Goal: Check status: Check status

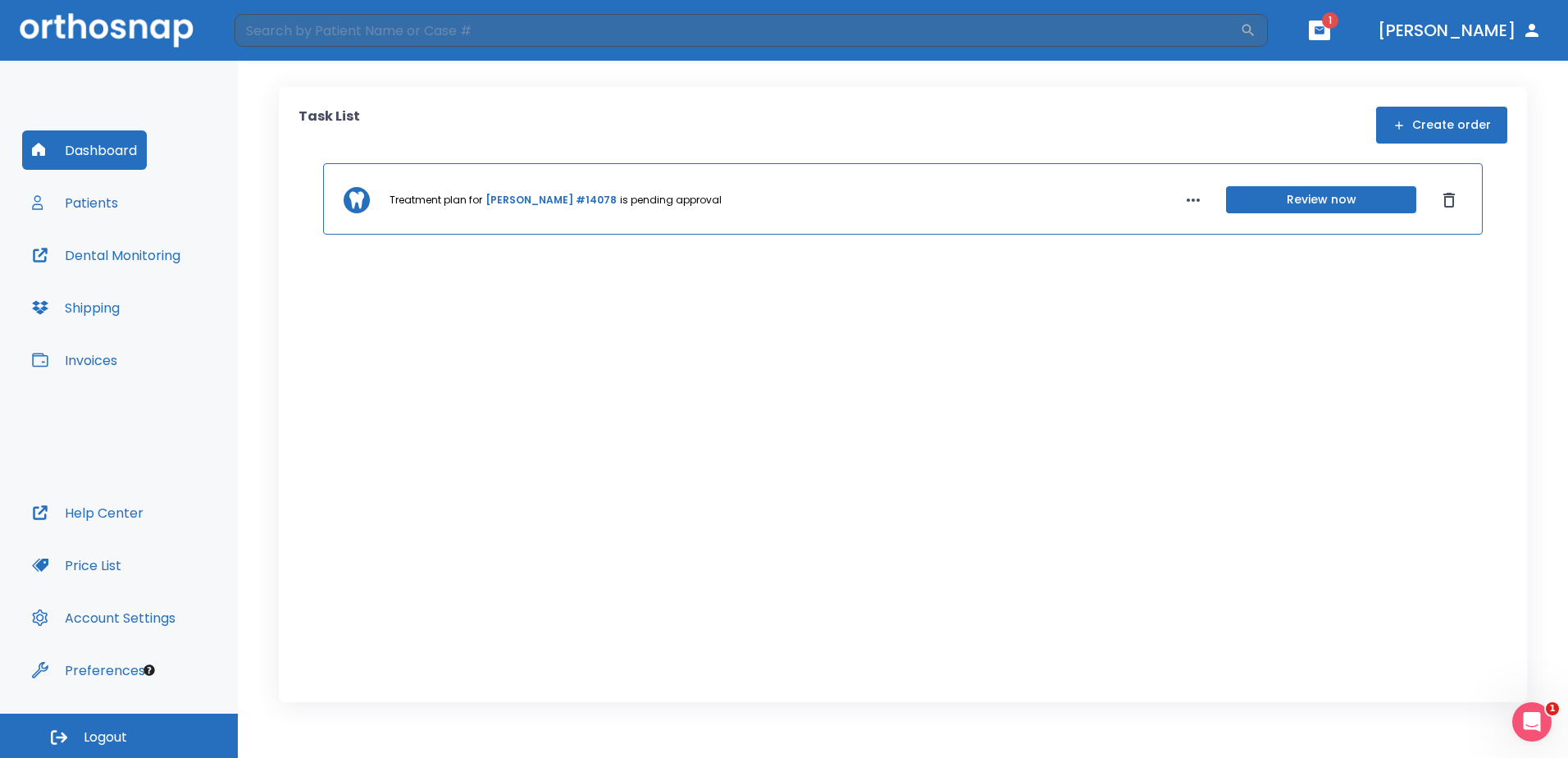
click at [1325, 30] on icon "button" at bounding box center [1320, 29] width 10 height 7
click at [1330, 74] on li "[PERSON_NAME] Ho 1" at bounding box center [1369, 67] width 174 height 33
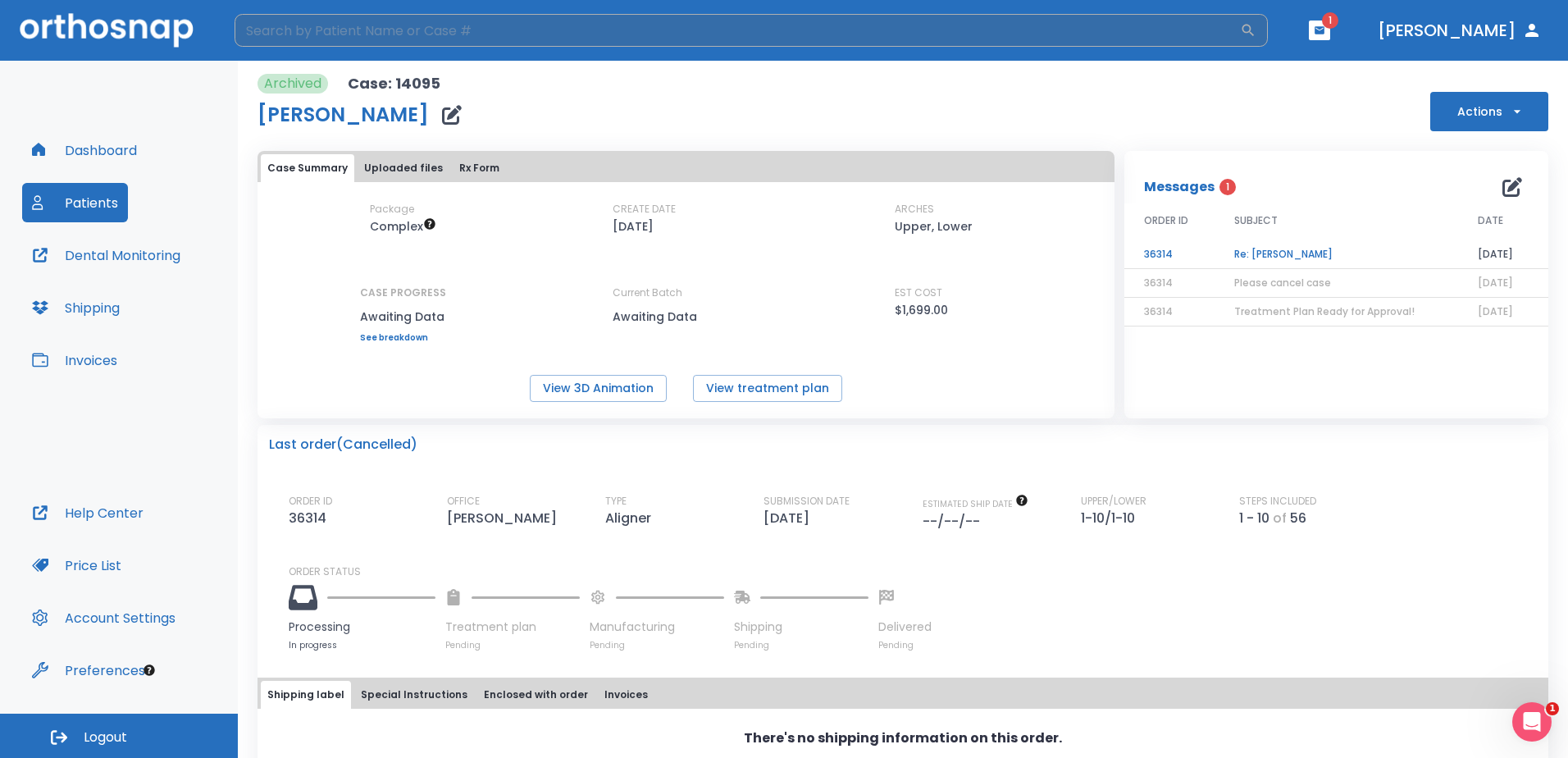
click at [659, 35] on input "search" at bounding box center [737, 30] width 1006 height 33
type input "[PERSON_NAME]"
click at [111, 144] on button "Dashboard" at bounding box center [84, 150] width 125 height 39
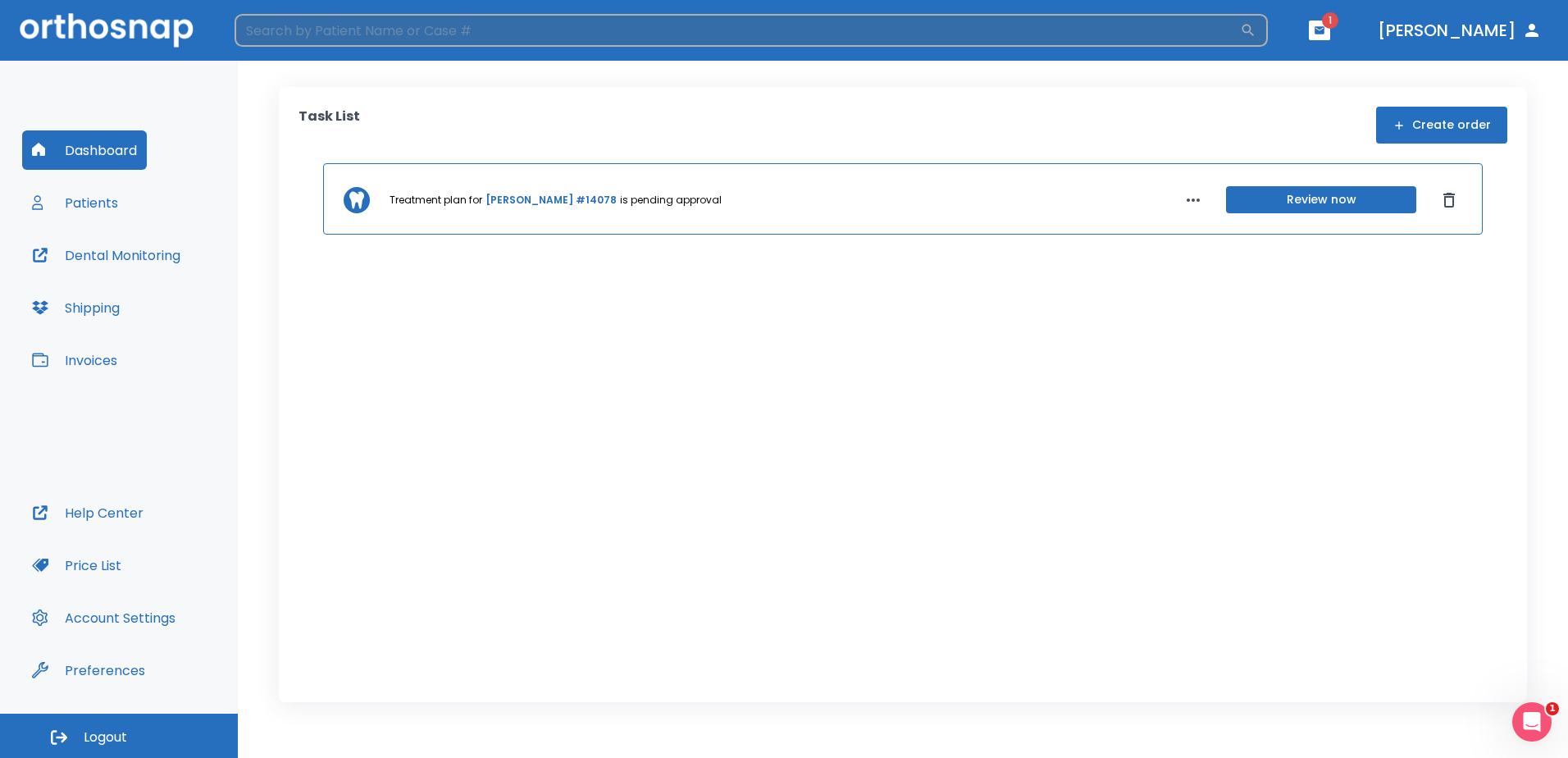
click at [299, 27] on input "search" at bounding box center [737, 30] width 1006 height 33
type input "[PERSON_NAME]"
click at [1257, 33] on icon "button" at bounding box center [1248, 30] width 16 height 16
click at [1257, 28] on icon "button" at bounding box center [1248, 30] width 16 height 16
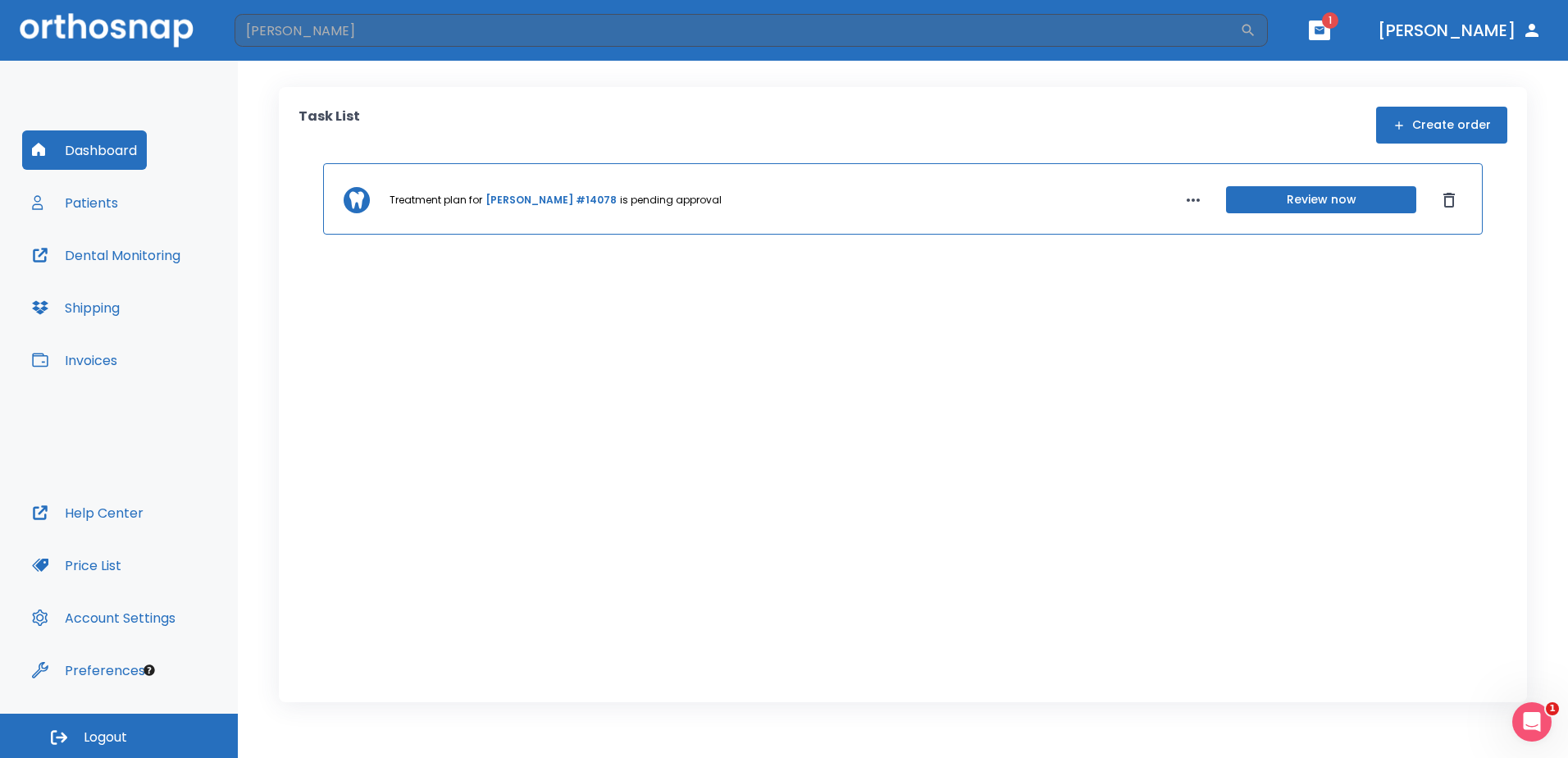
drag, startPoint x: 339, startPoint y: 36, endPoint x: 143, endPoint y: 26, distance: 196.3
click at [156, 28] on header "[PERSON_NAME] ​ 1 [PERSON_NAME]" at bounding box center [784, 30] width 1568 height 61
type input "[PERSON_NAME]"
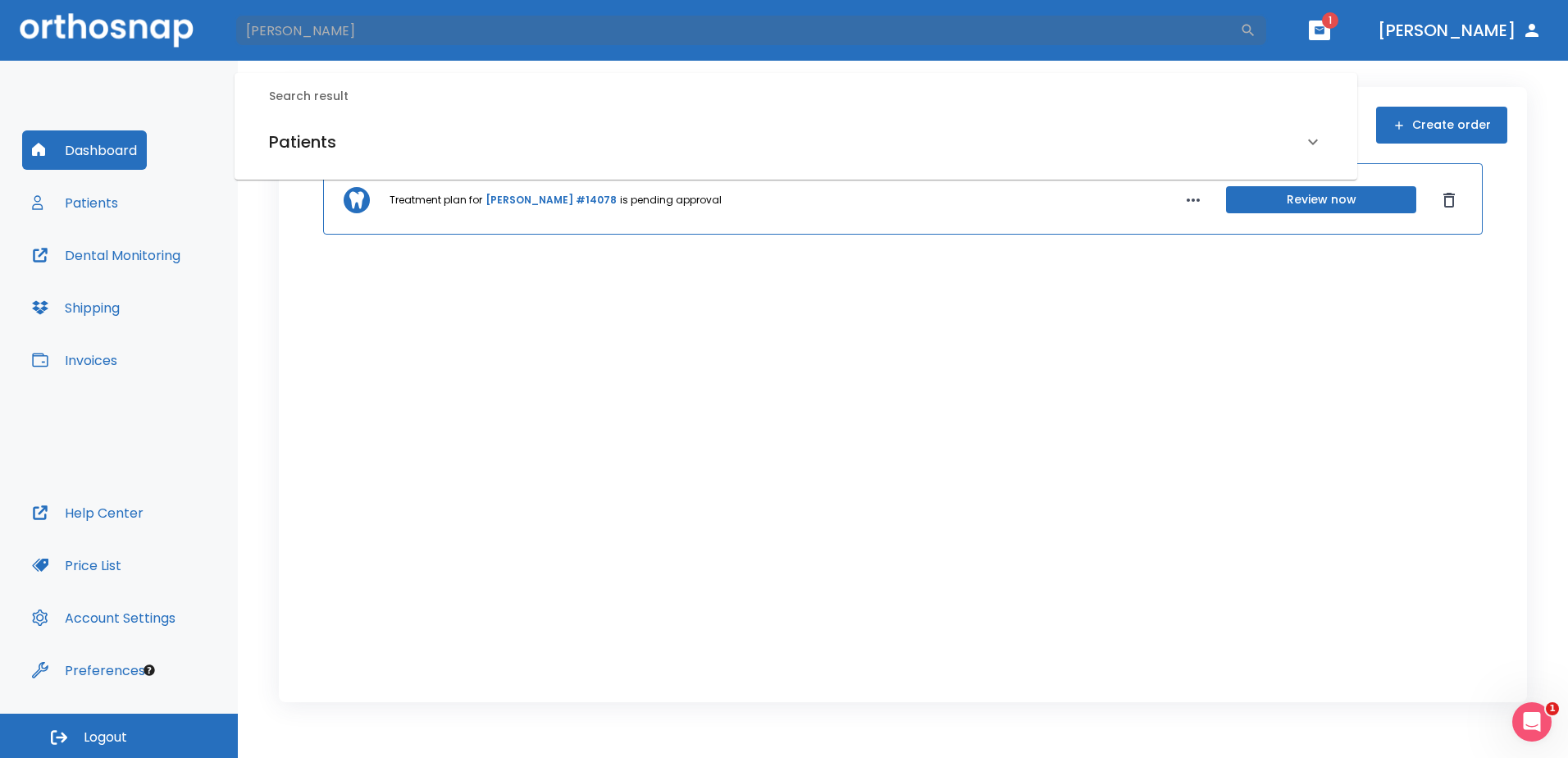
click at [1312, 137] on icon at bounding box center [1314, 142] width 20 height 20
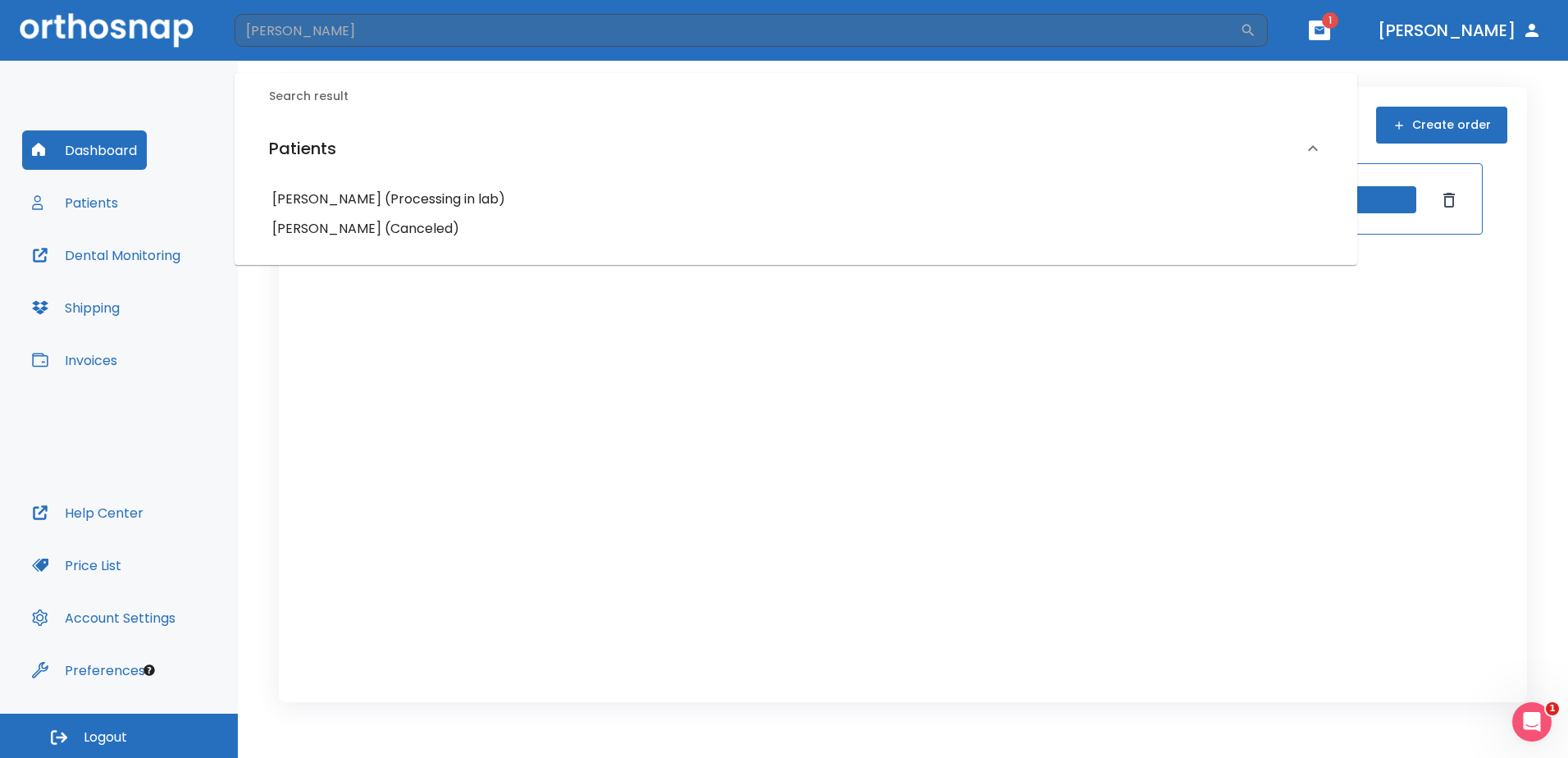
click at [322, 194] on h6 "[PERSON_NAME] (Processing in lab)" at bounding box center [795, 198] width 1048 height 23
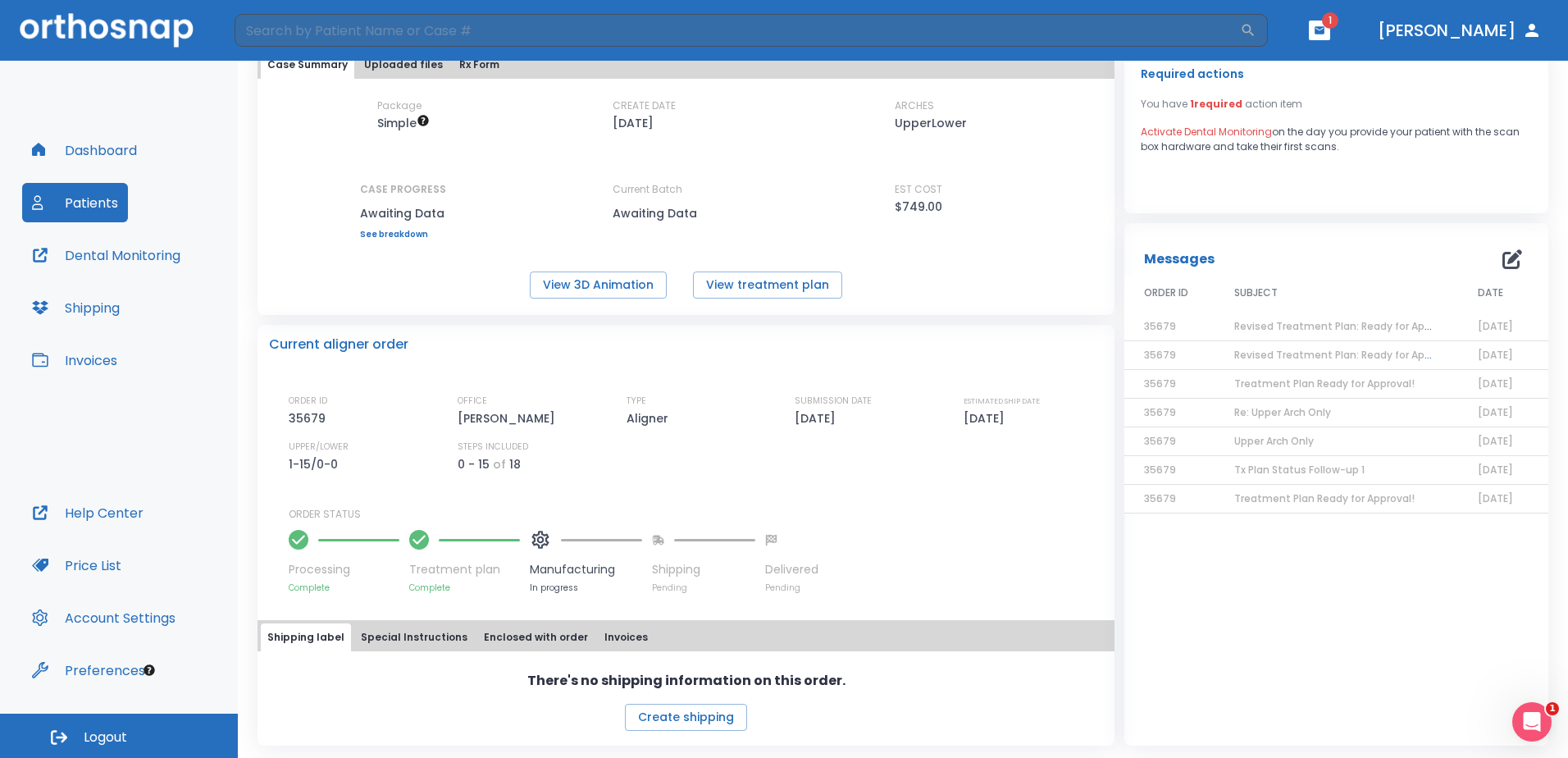
scroll to position [105, 0]
click at [408, 637] on button "Special Instructions" at bounding box center [414, 637] width 120 height 28
click at [505, 636] on button "Enclosed with order" at bounding box center [536, 637] width 118 height 28
click at [598, 634] on button "Invoices" at bounding box center [626, 637] width 57 height 28
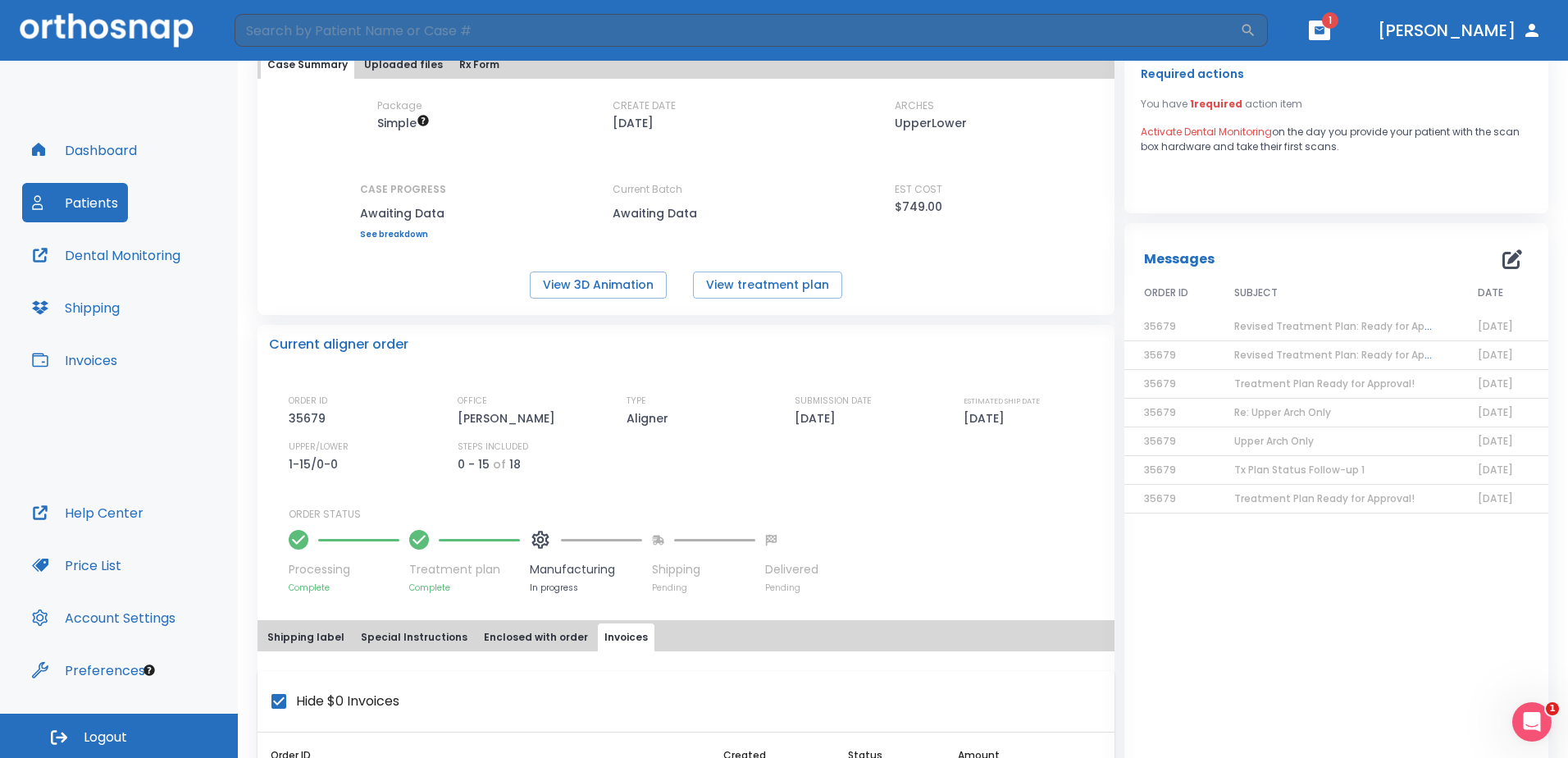
scroll to position [198, 0]
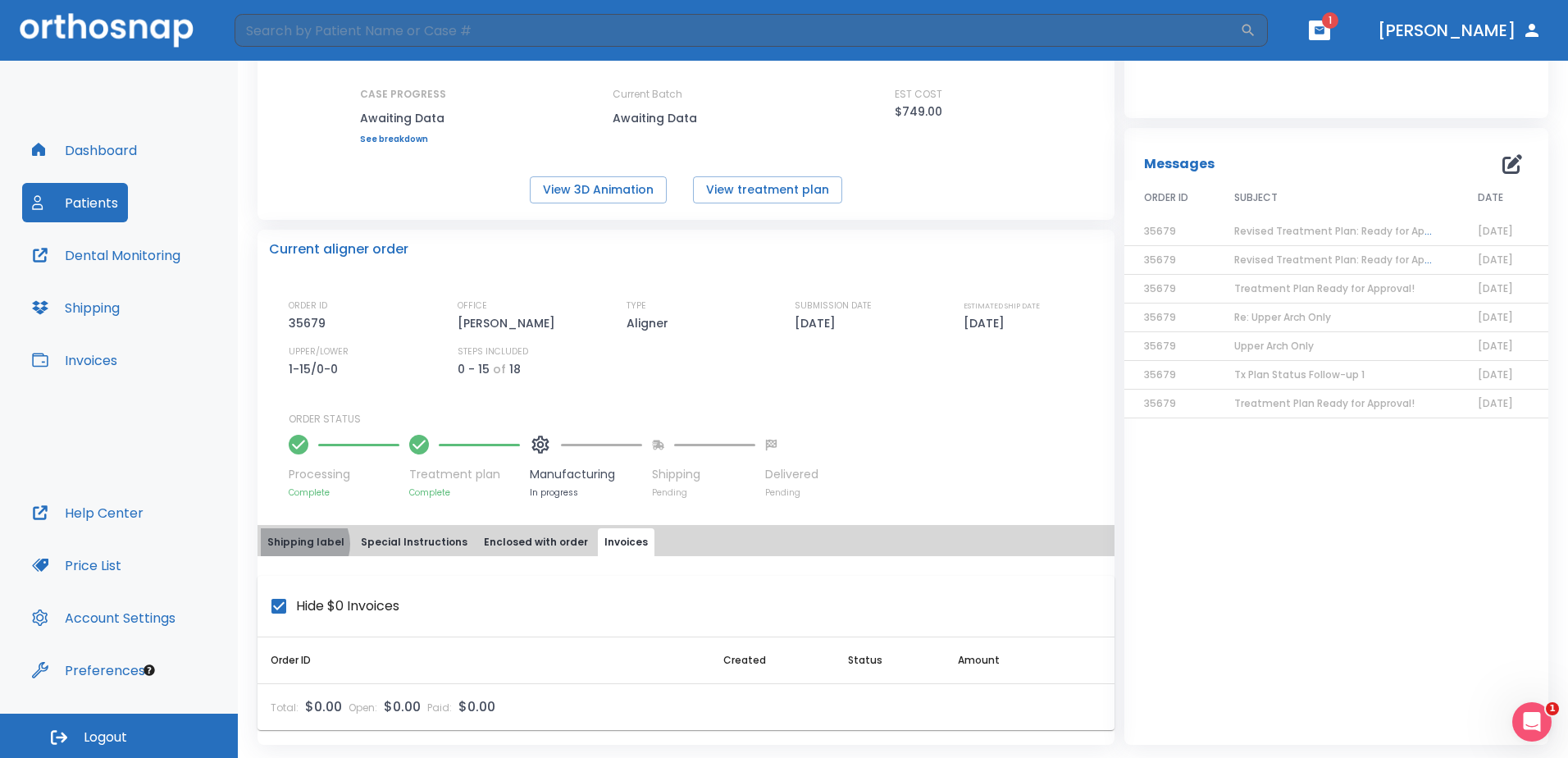
click at [303, 545] on button "Shipping label" at bounding box center [306, 543] width 91 height 28
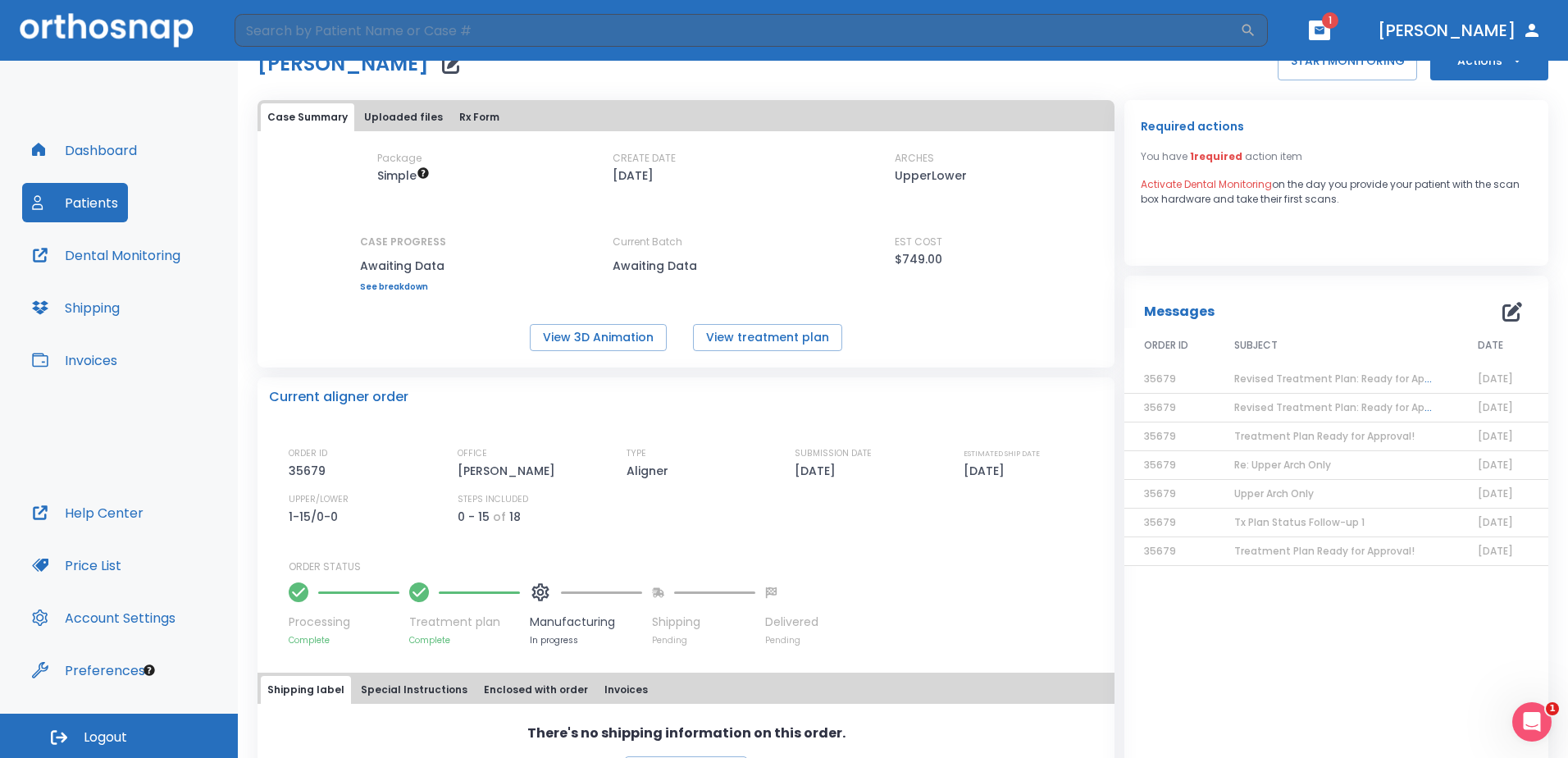
scroll to position [0, 0]
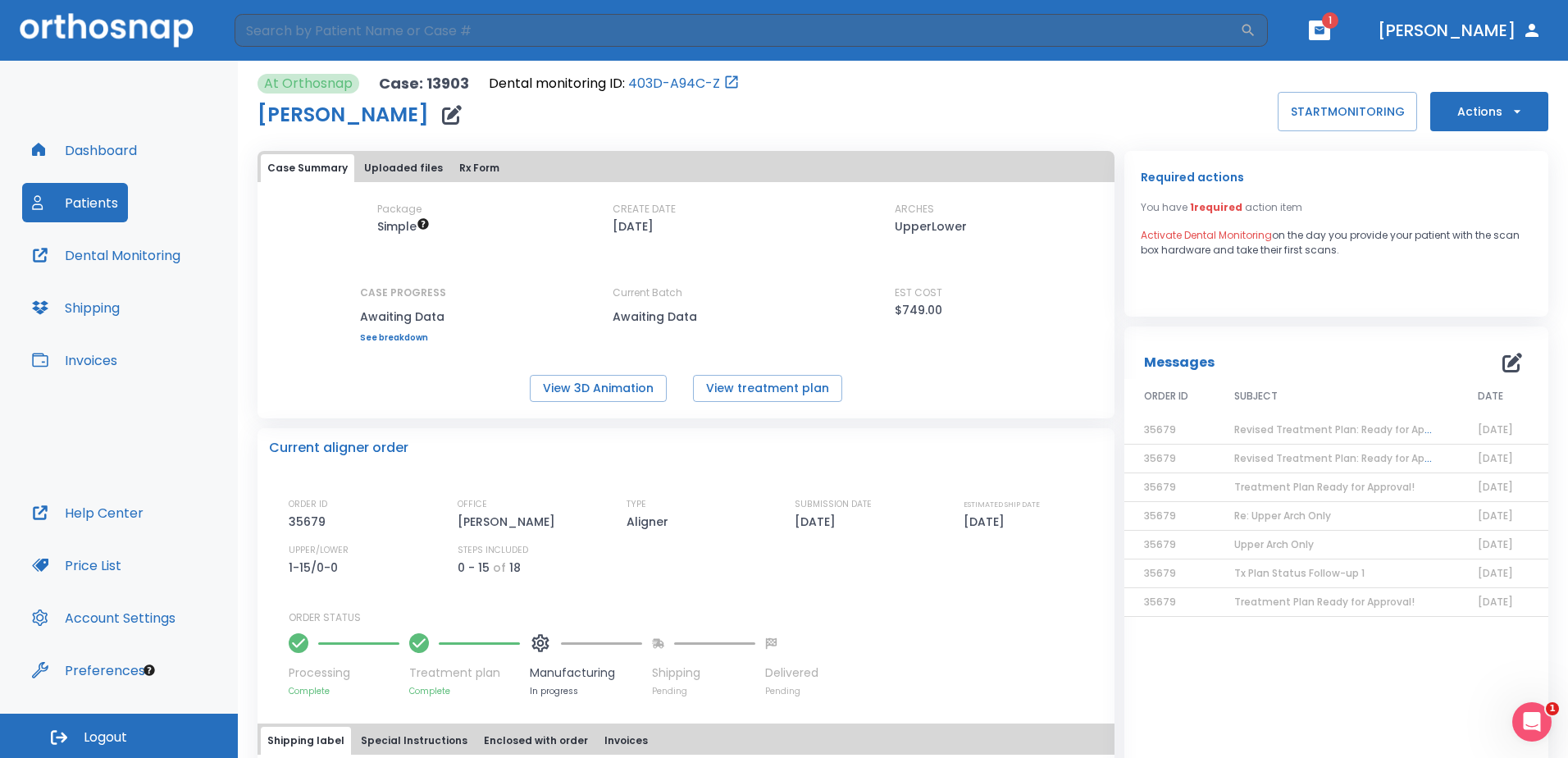
click at [103, 302] on button "Shipping" at bounding box center [76, 307] width 108 height 39
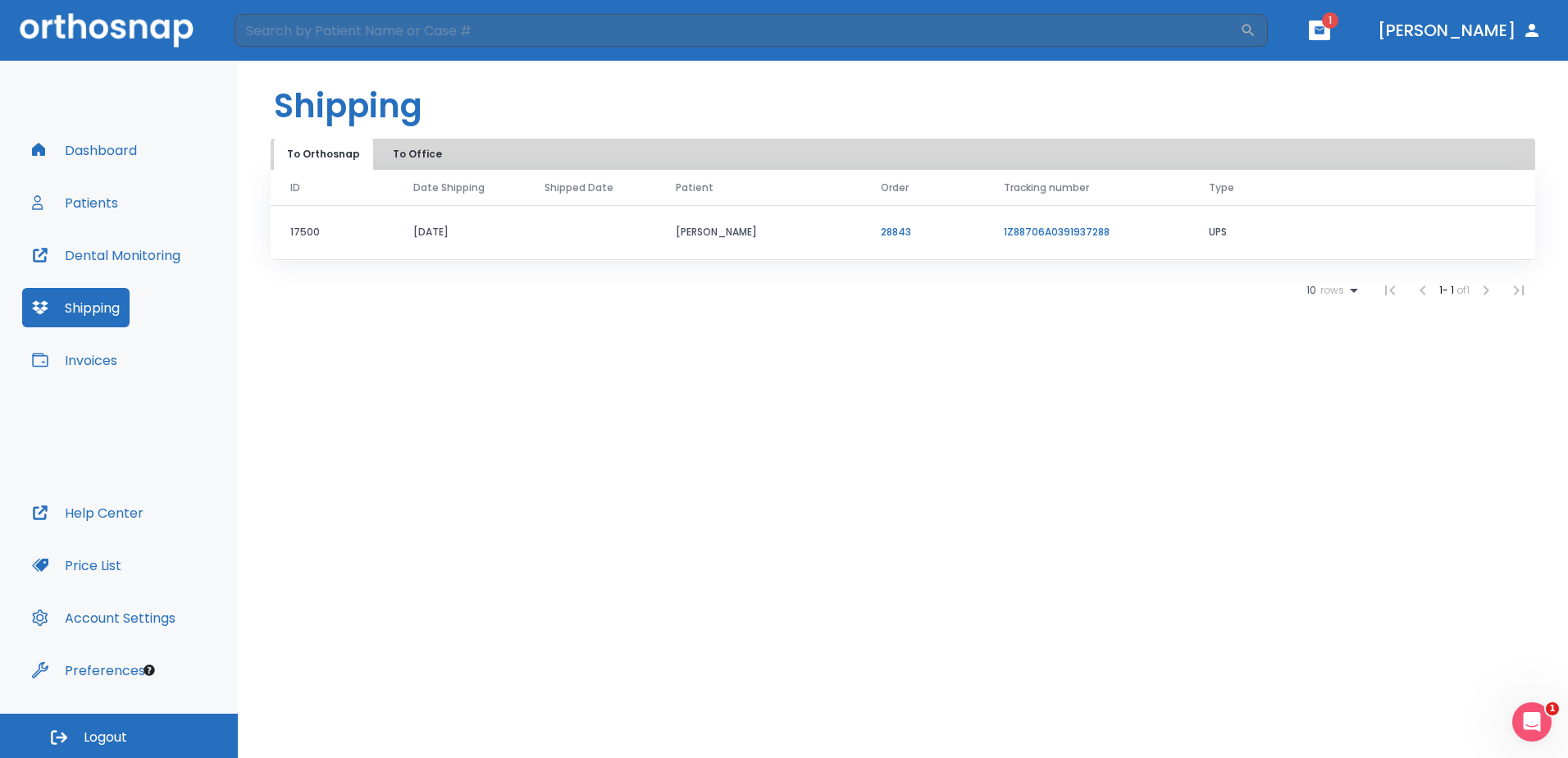
click at [1221, 232] on td "UPS" at bounding box center [1362, 232] width 346 height 55
click at [1077, 235] on link "1Z88706A0391937288" at bounding box center [1057, 231] width 106 height 14
click at [422, 150] on button "To Office" at bounding box center [418, 154] width 82 height 31
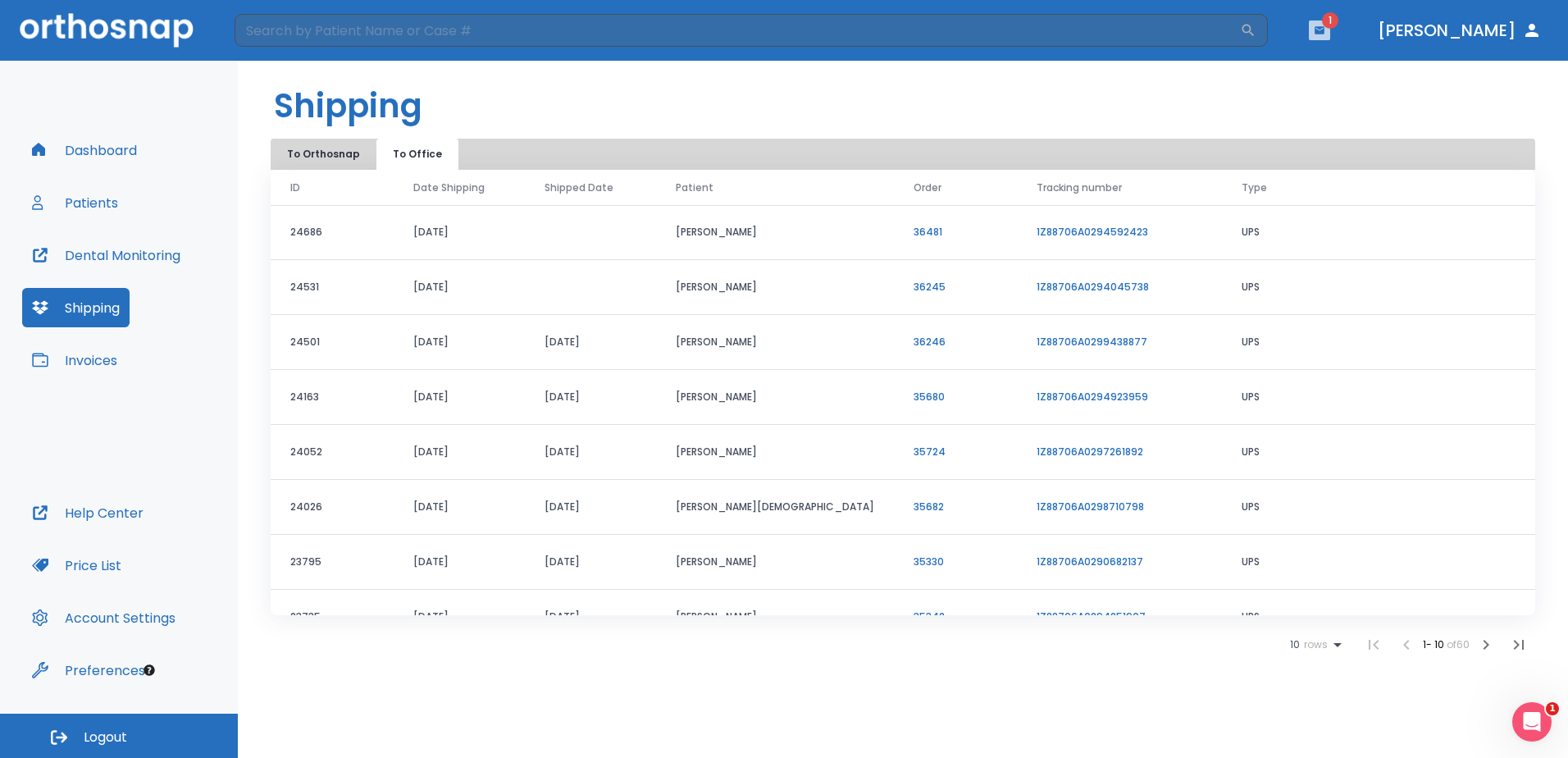
click at [1325, 30] on icon "button" at bounding box center [1320, 29] width 10 height 7
click at [1316, 70] on li "[PERSON_NAME] Ho 1" at bounding box center [1369, 67] width 174 height 33
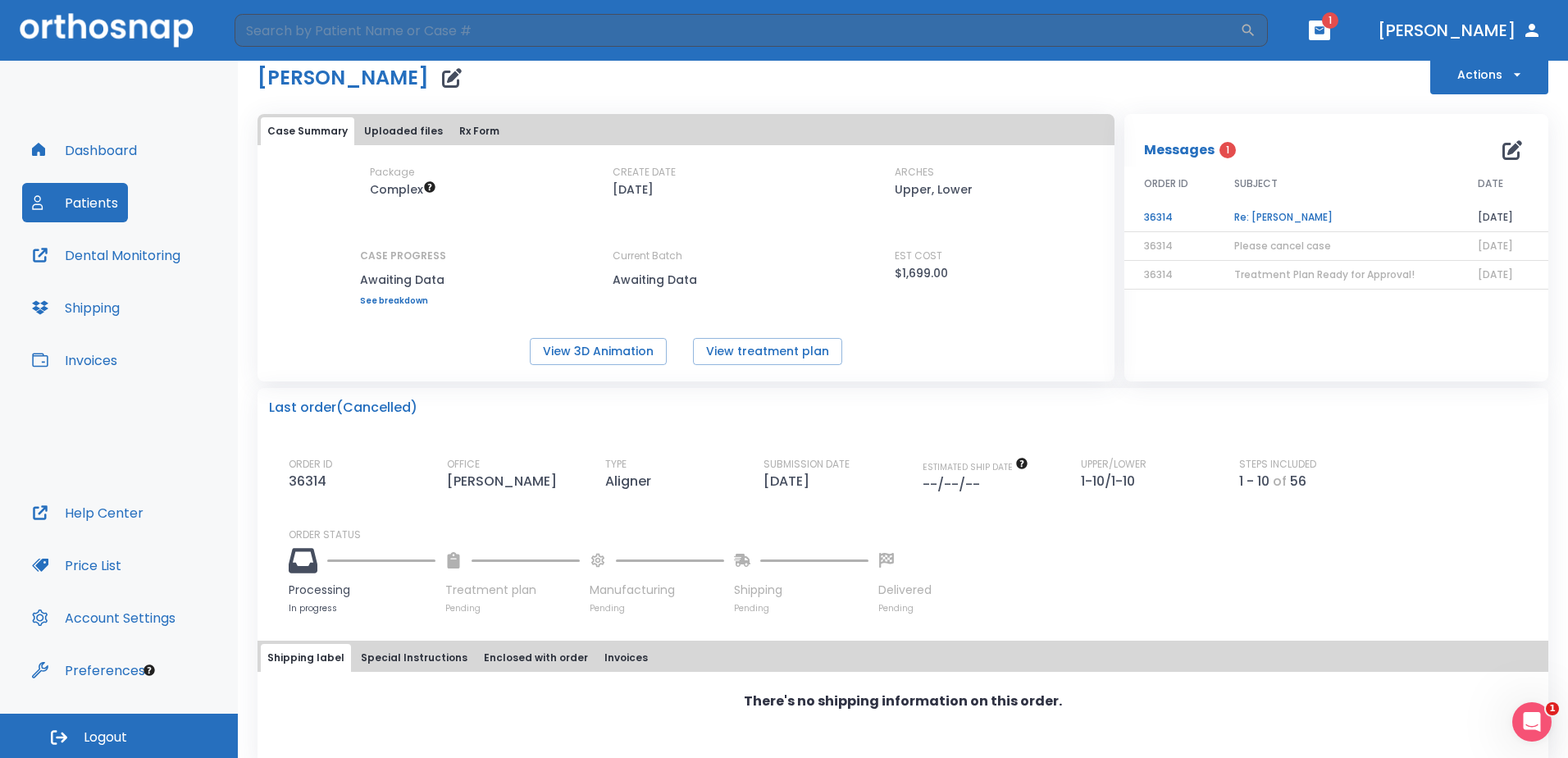
scroll to position [58, 0]
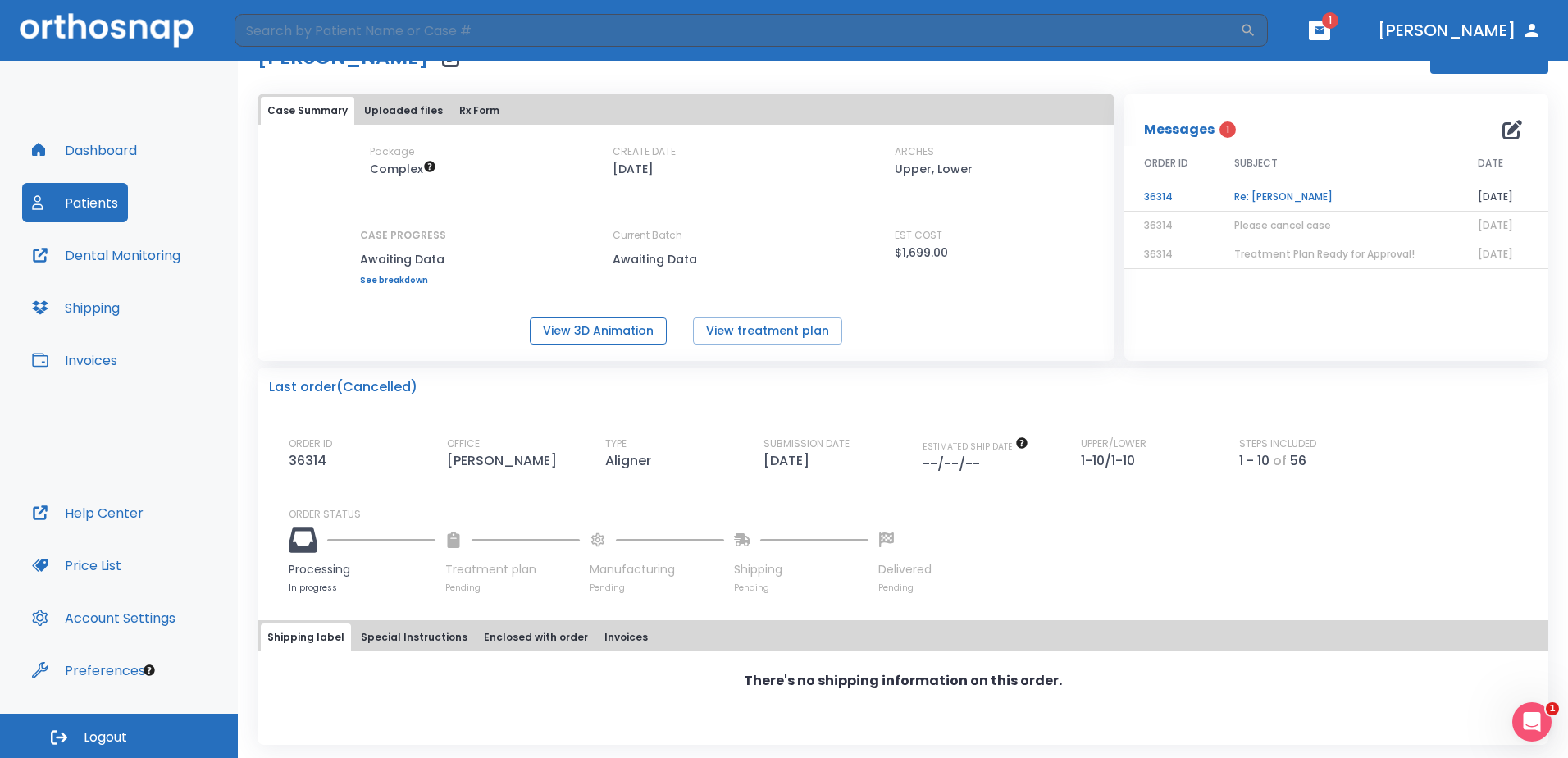
click at [581, 337] on button "View 3D Animation" at bounding box center [598, 330] width 137 height 27
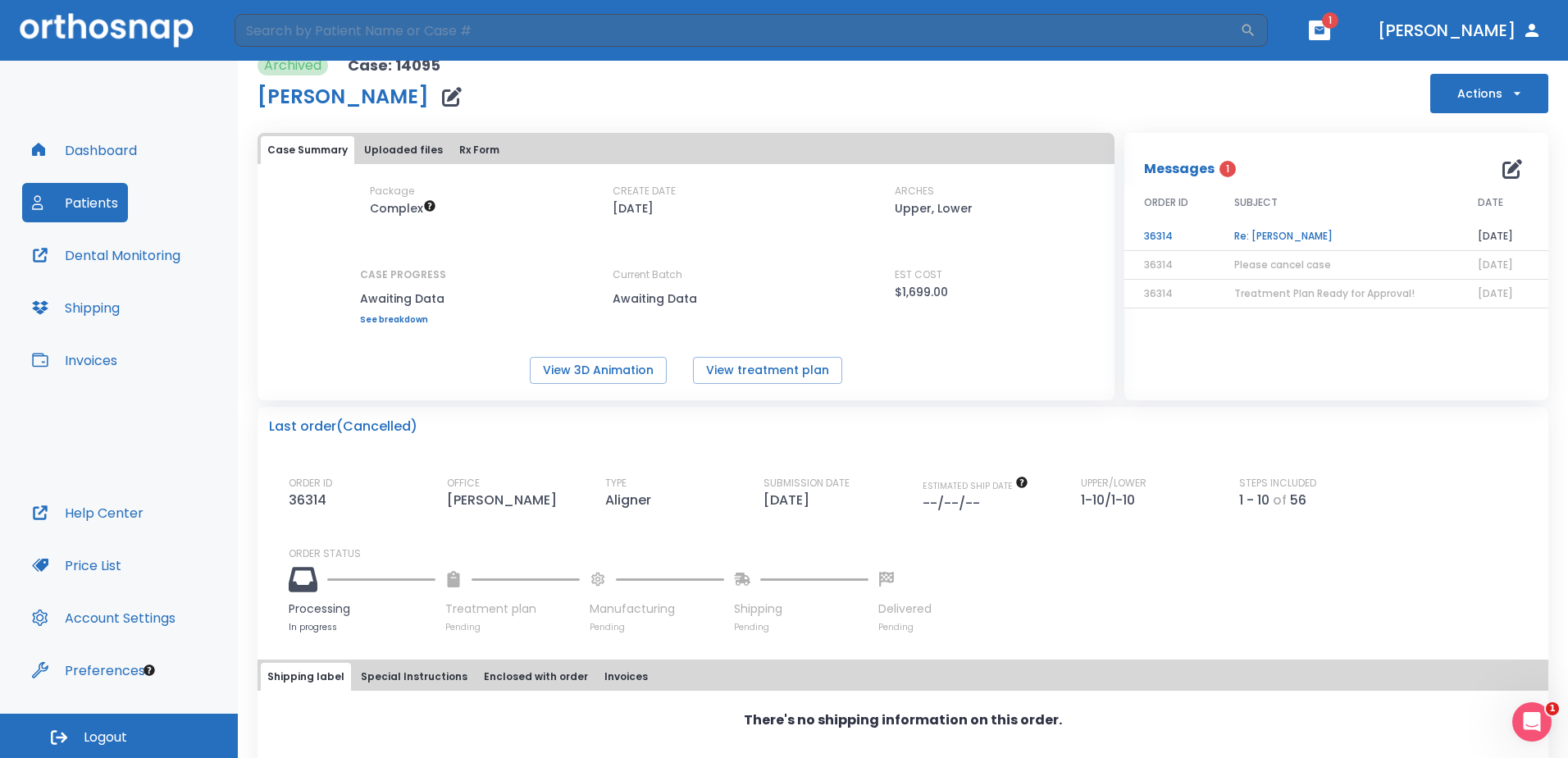
scroll to position [0, 0]
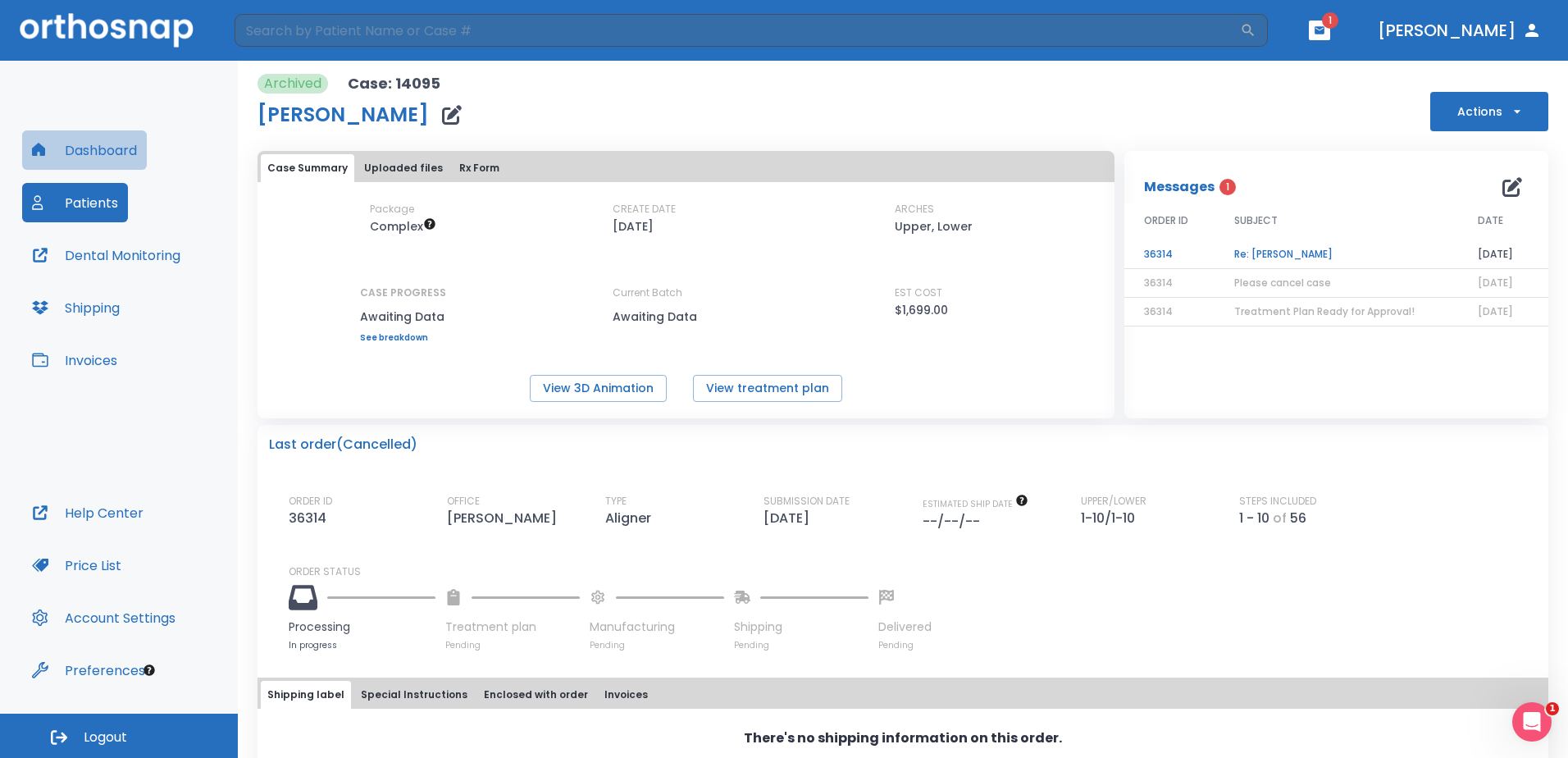
click at [108, 156] on button "Dashboard" at bounding box center [84, 150] width 125 height 39
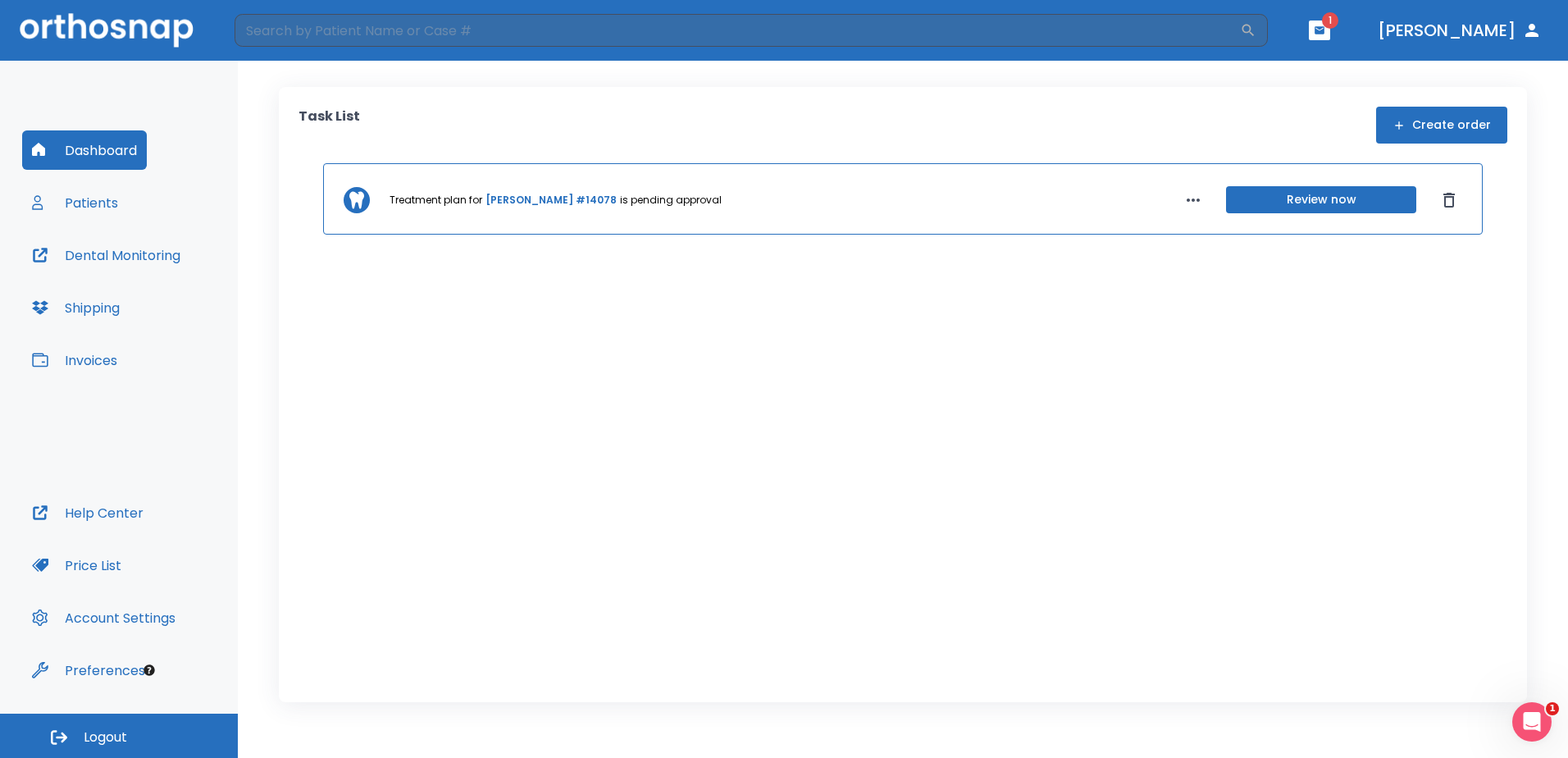
click at [1184, 201] on icon "button" at bounding box center [1193, 200] width 20 height 20
click at [1045, 438] on div at bounding box center [784, 379] width 1568 height 758
click at [433, 32] on input "search" at bounding box center [737, 30] width 1006 height 33
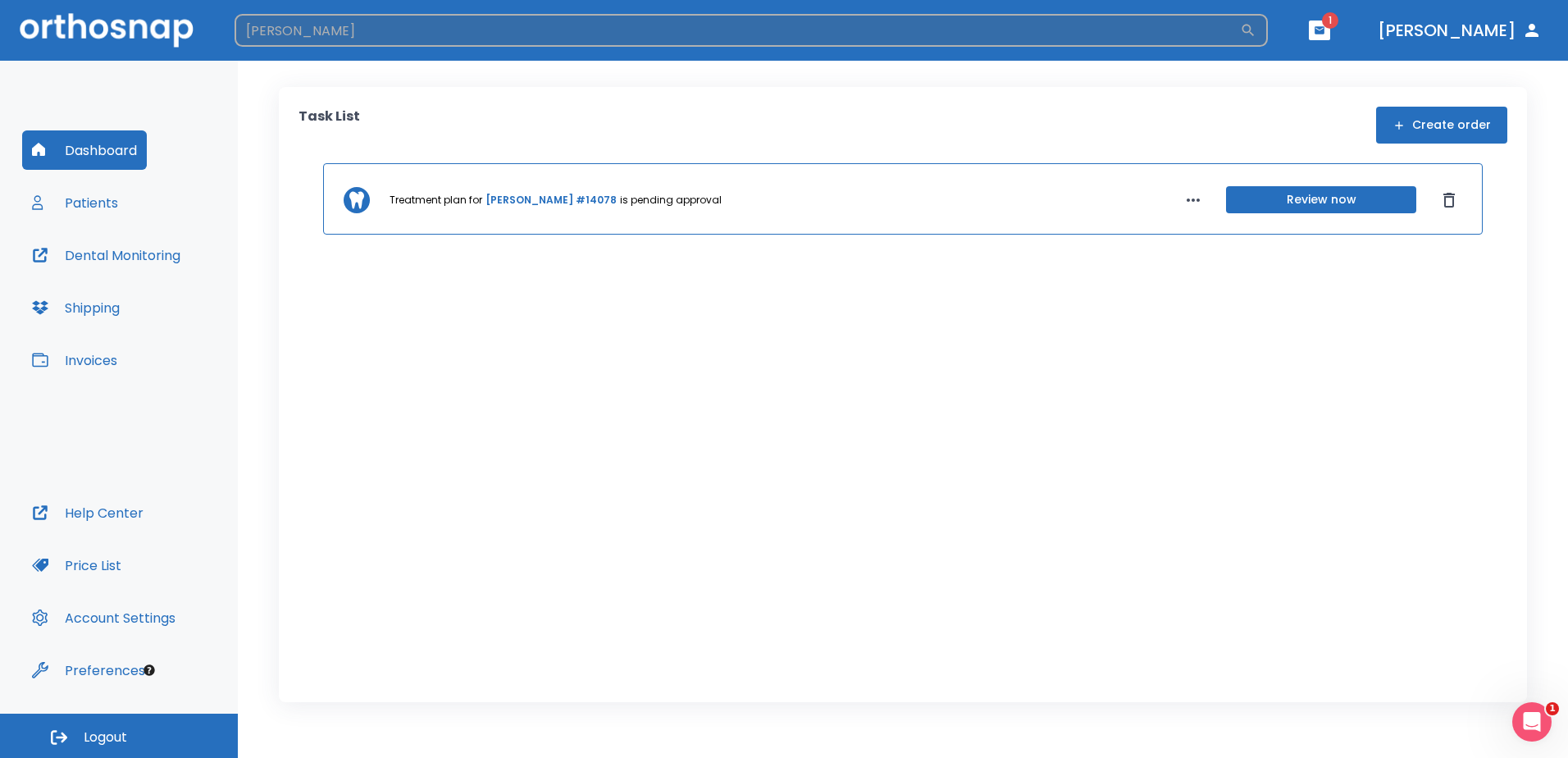
click at [1231, 32] on input "[PERSON_NAME]" at bounding box center [737, 30] width 1006 height 33
click at [1257, 29] on icon "button" at bounding box center [1248, 30] width 16 height 16
click at [1240, 30] on input "[PERSON_NAME]" at bounding box center [737, 30] width 1006 height 33
click at [1240, 29] on input "[PERSON_NAME]" at bounding box center [737, 30] width 1006 height 33
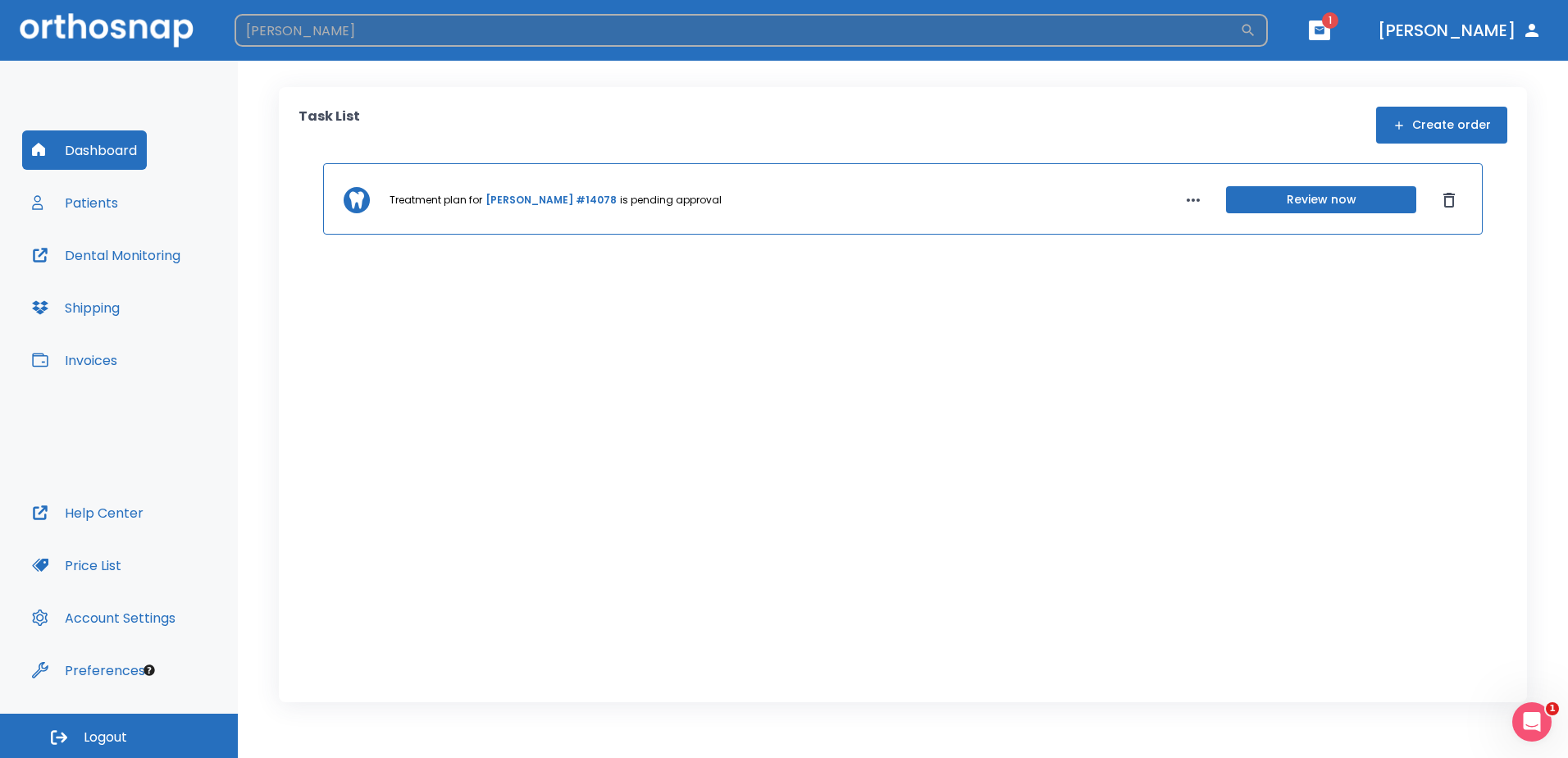
click at [1236, 35] on input "[PERSON_NAME]" at bounding box center [737, 30] width 1006 height 33
type input "s"
type input "[PERSON_NAME]"
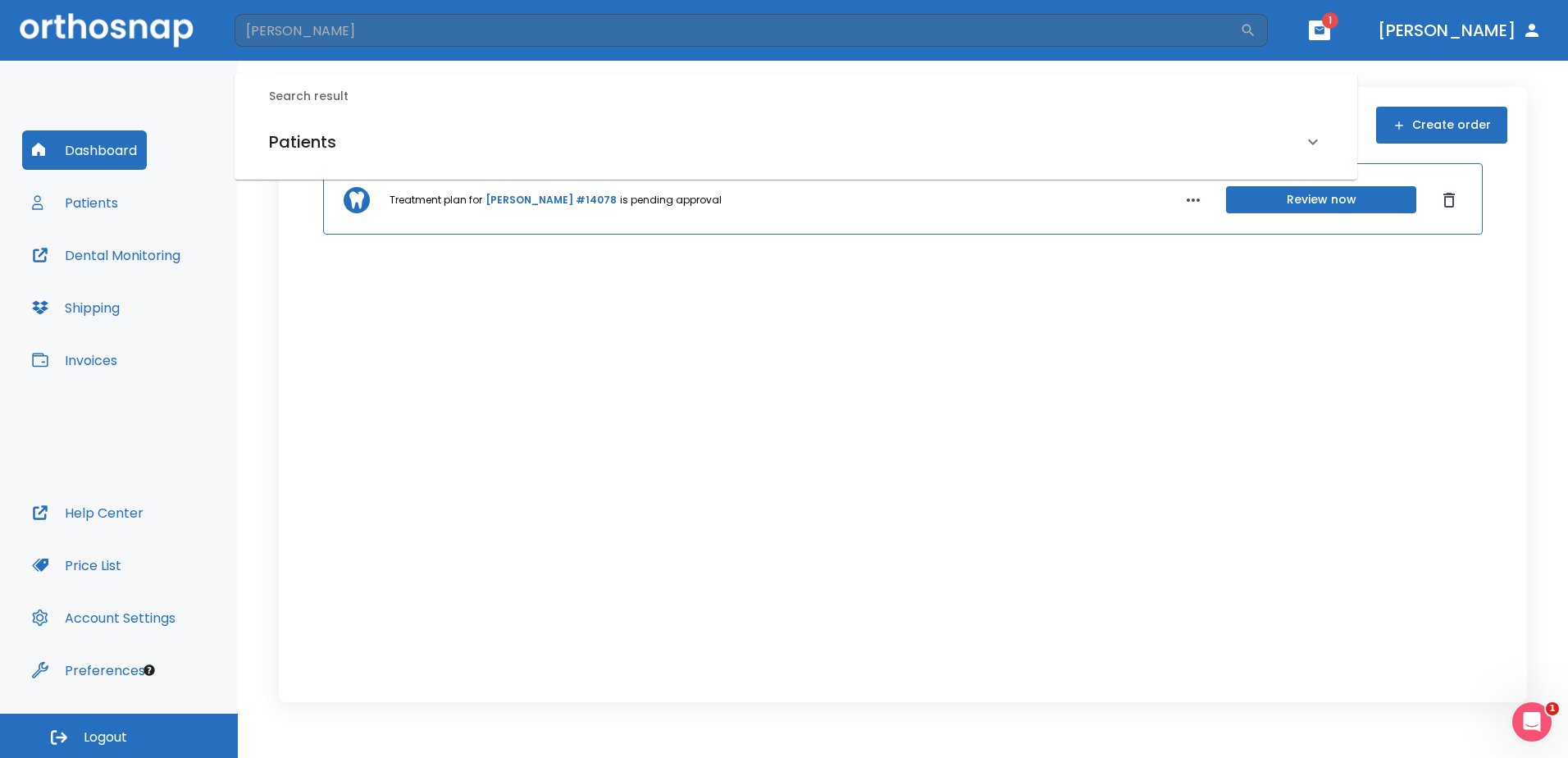
drag, startPoint x: 989, startPoint y: 128, endPoint x: 1071, endPoint y: 151, distance: 85.2
click at [989, 129] on div "Patients" at bounding box center [786, 142] width 1035 height 26
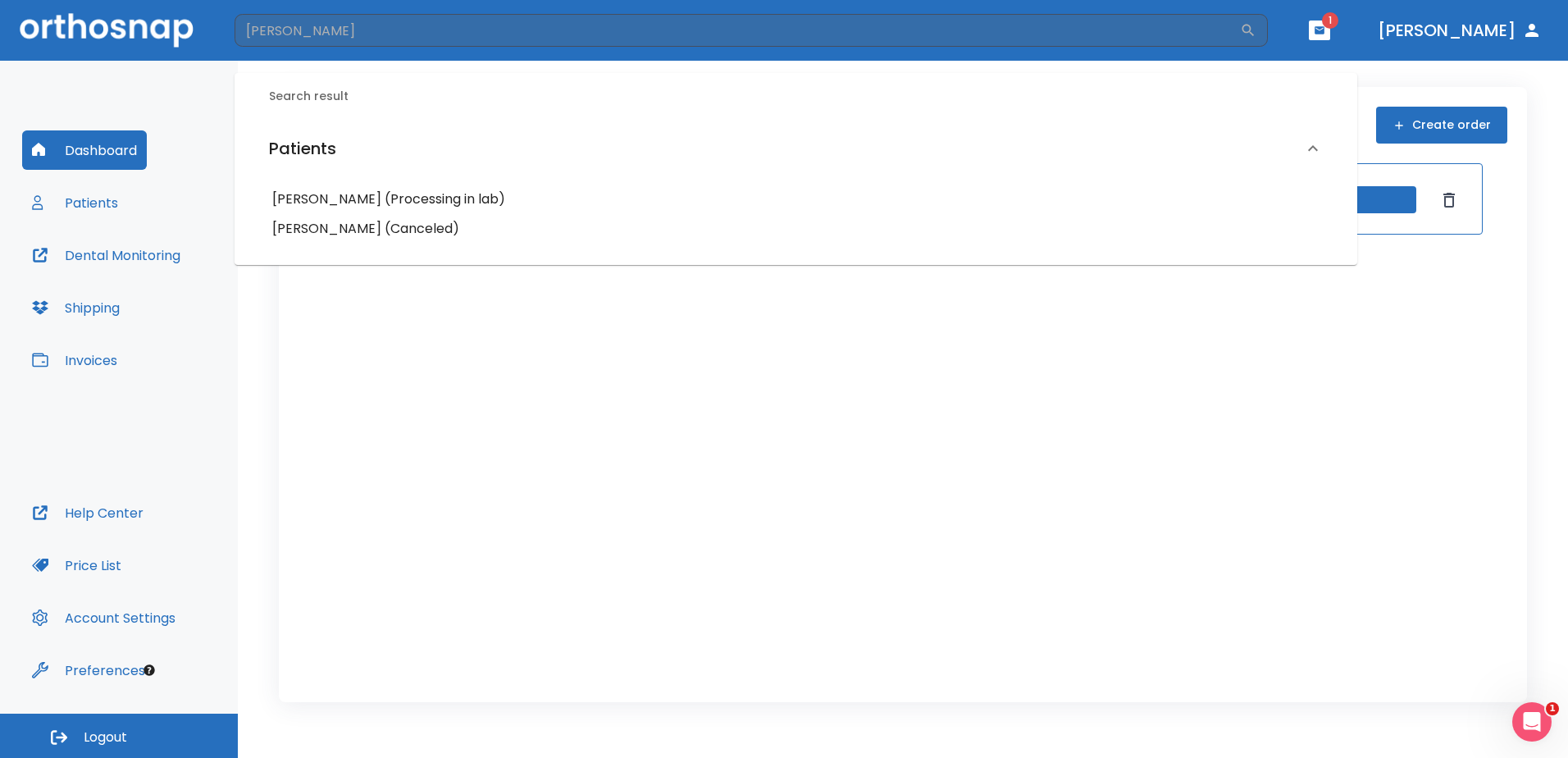
click at [331, 196] on h6 "[PERSON_NAME] (Processing in lab)" at bounding box center [795, 198] width 1048 height 23
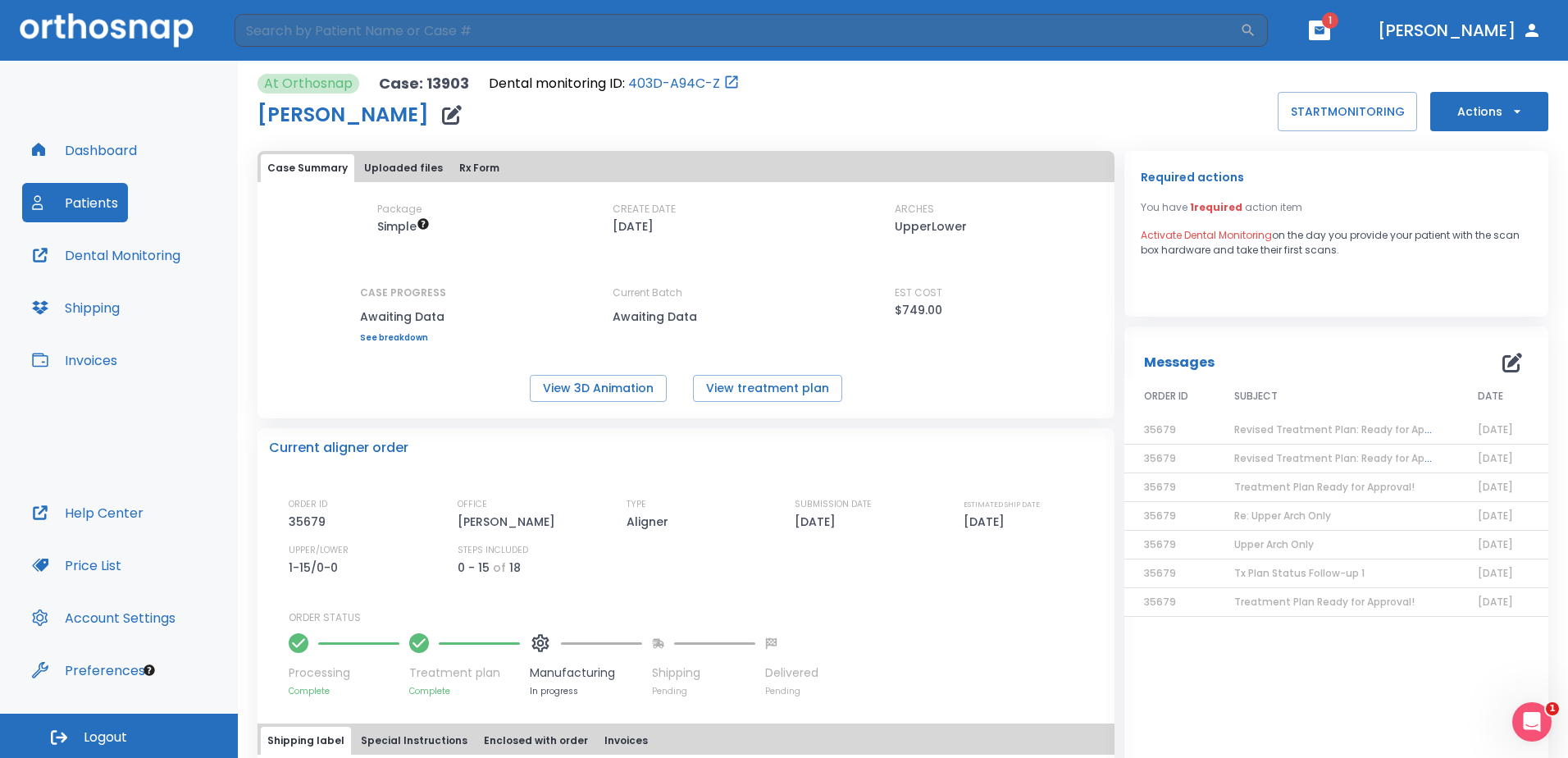
scroll to position [105, 0]
